Goal: Information Seeking & Learning: Learn about a topic

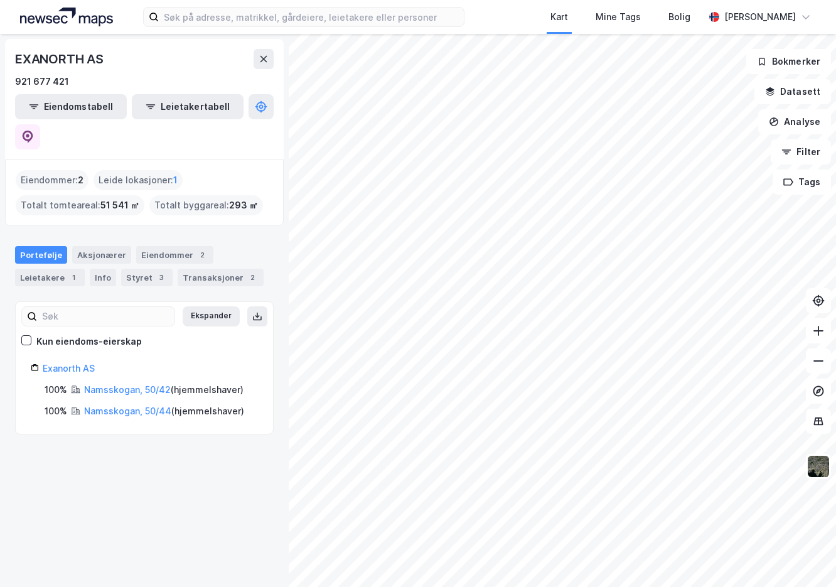
click at [835, 18] on div "Kart Mine Tags [PERSON_NAME] Odd [PERSON_NAME]" at bounding box center [418, 17] width 836 height 34
